Goal: Information Seeking & Learning: Learn about a topic

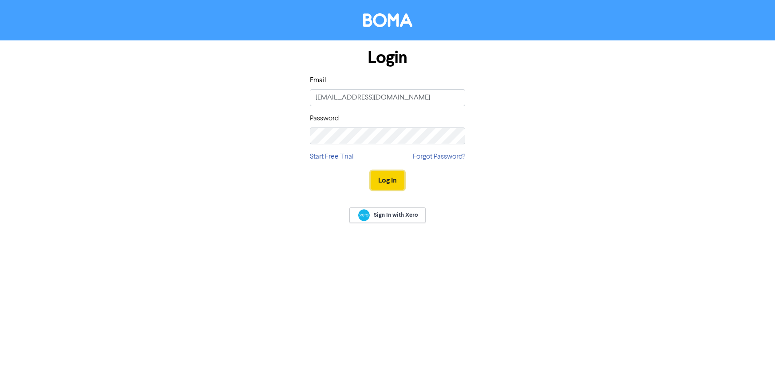
click at [392, 176] on button "Log In" at bounding box center [387, 180] width 34 height 19
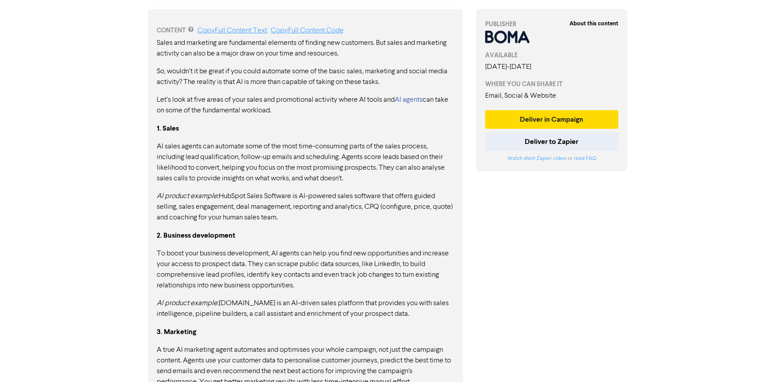
scroll to position [383, 0]
